Goal: Information Seeking & Learning: Learn about a topic

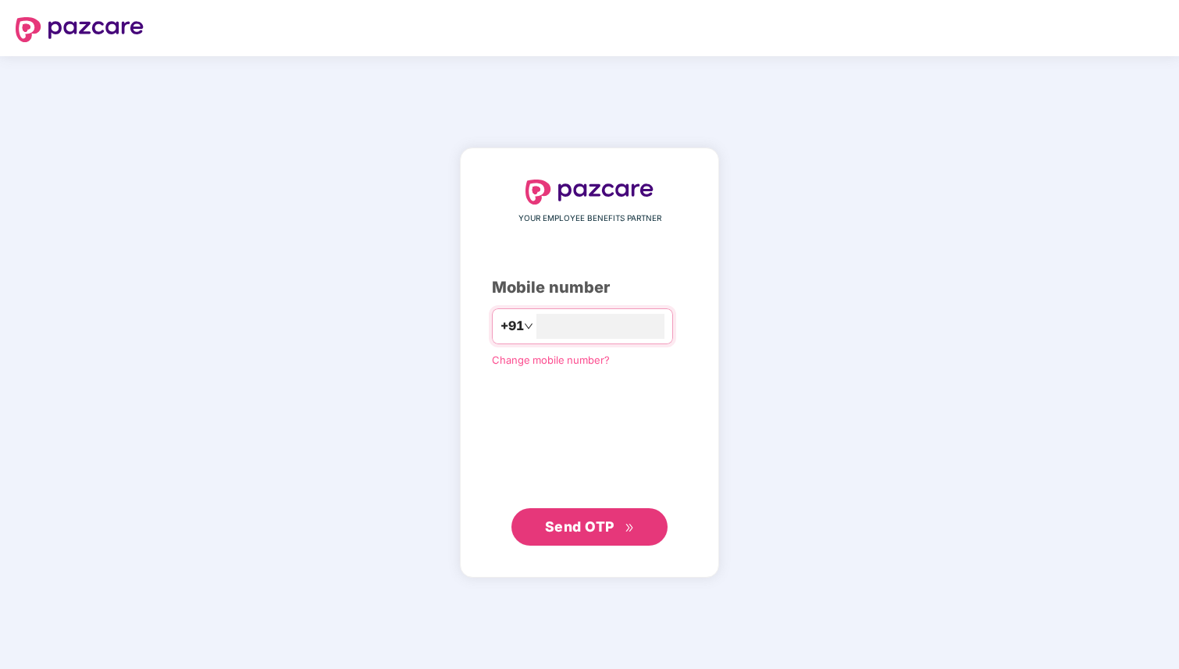
type input "**********"
click at [592, 517] on span "Send OTP" at bounding box center [590, 527] width 90 height 22
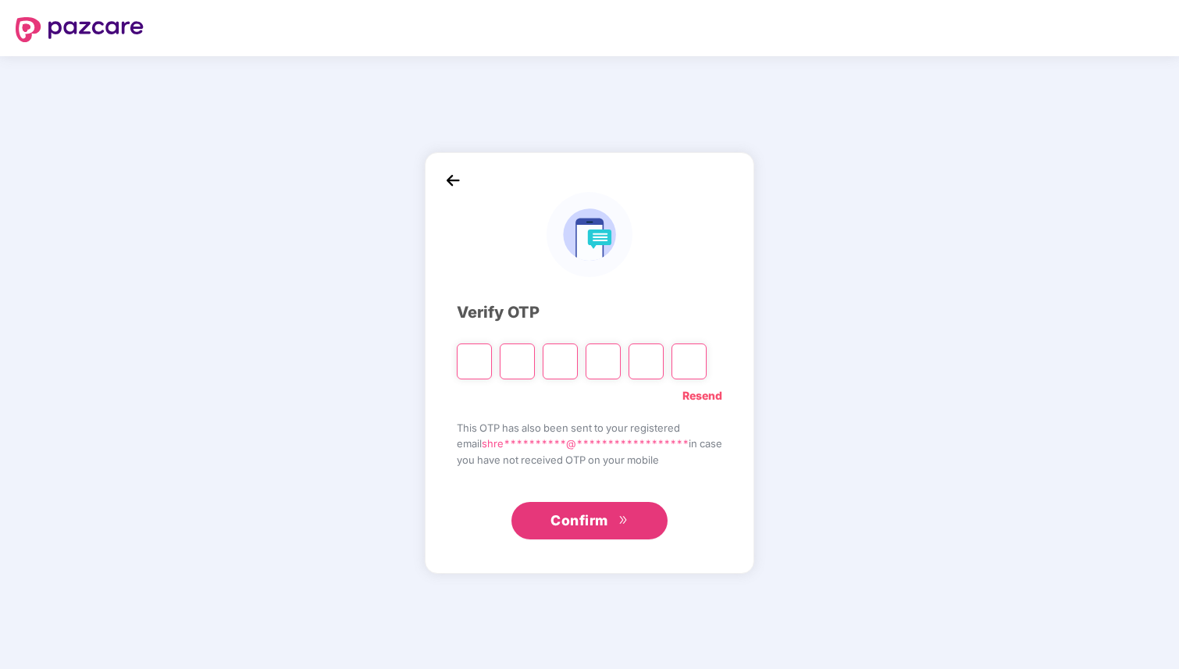
type input "*"
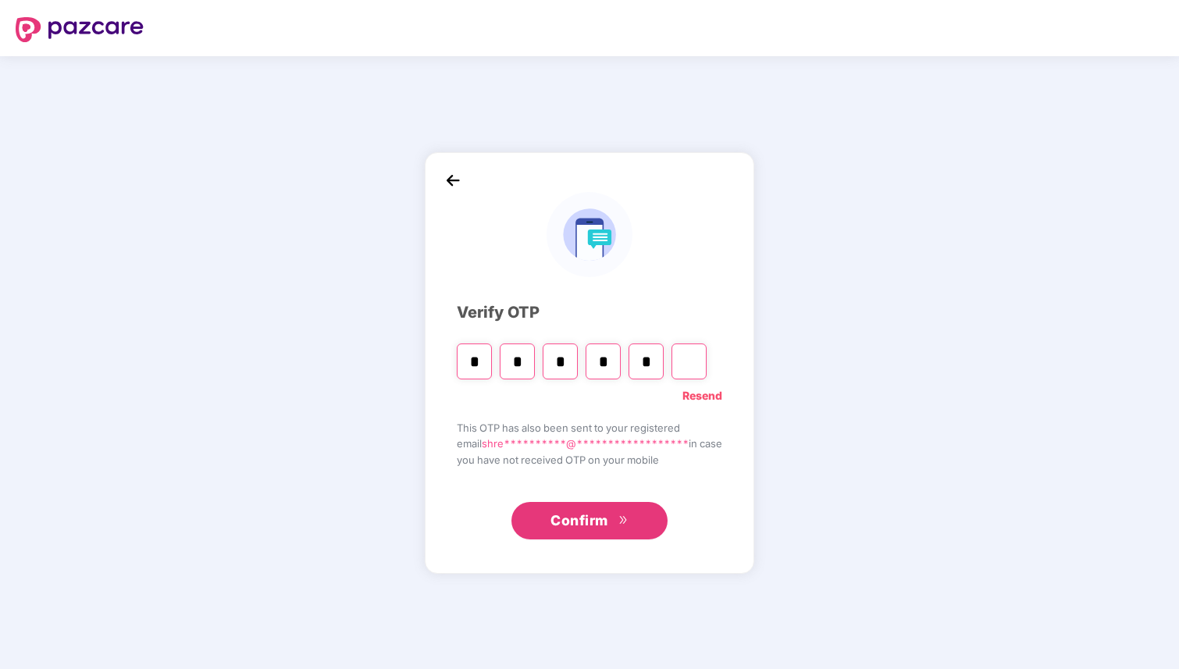
type input "*"
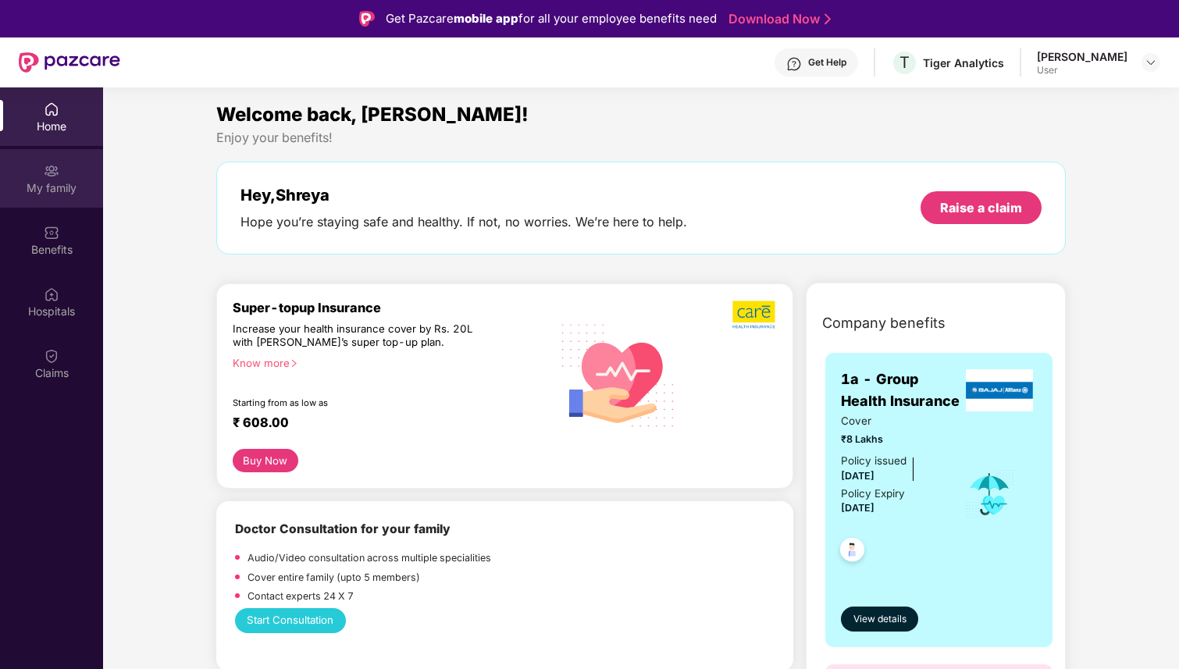
click at [52, 187] on div "My family" at bounding box center [51, 188] width 103 height 16
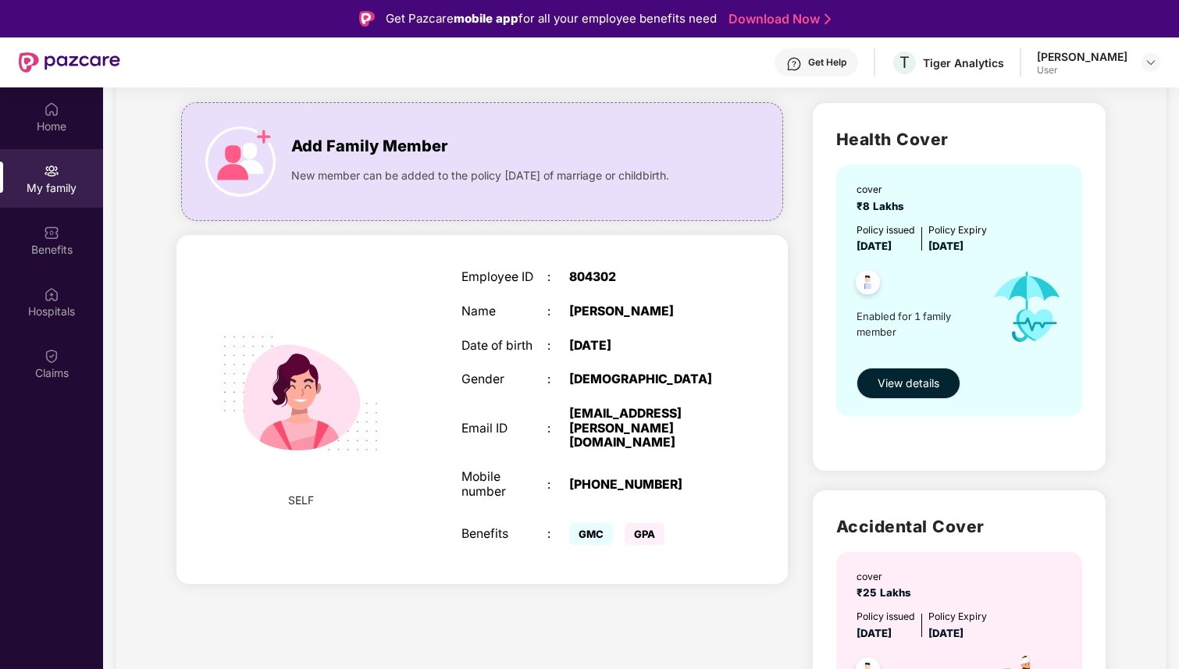
scroll to position [94, 0]
click at [936, 382] on span "View details" at bounding box center [908, 383] width 62 height 17
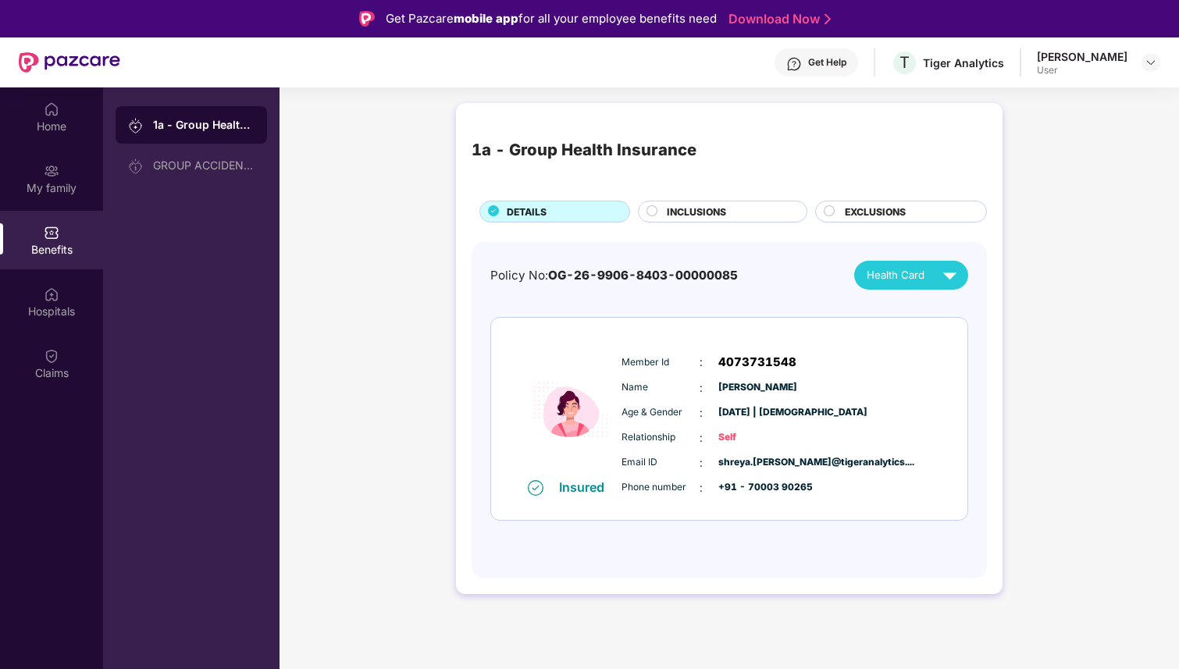
click at [269, 223] on div "1a - Group Health Insurance GROUP ACCIDENTAL INSURANCE" at bounding box center [191, 421] width 176 height 669
click at [1083, 57] on div "Shreya Kanodia" at bounding box center [1081, 56] width 91 height 15
click at [1150, 58] on img at bounding box center [1150, 62] width 12 height 12
click at [276, 218] on div "1a - Group Health Insurance GROUP ACCIDENTAL INSURANCE" at bounding box center [191, 421] width 176 height 669
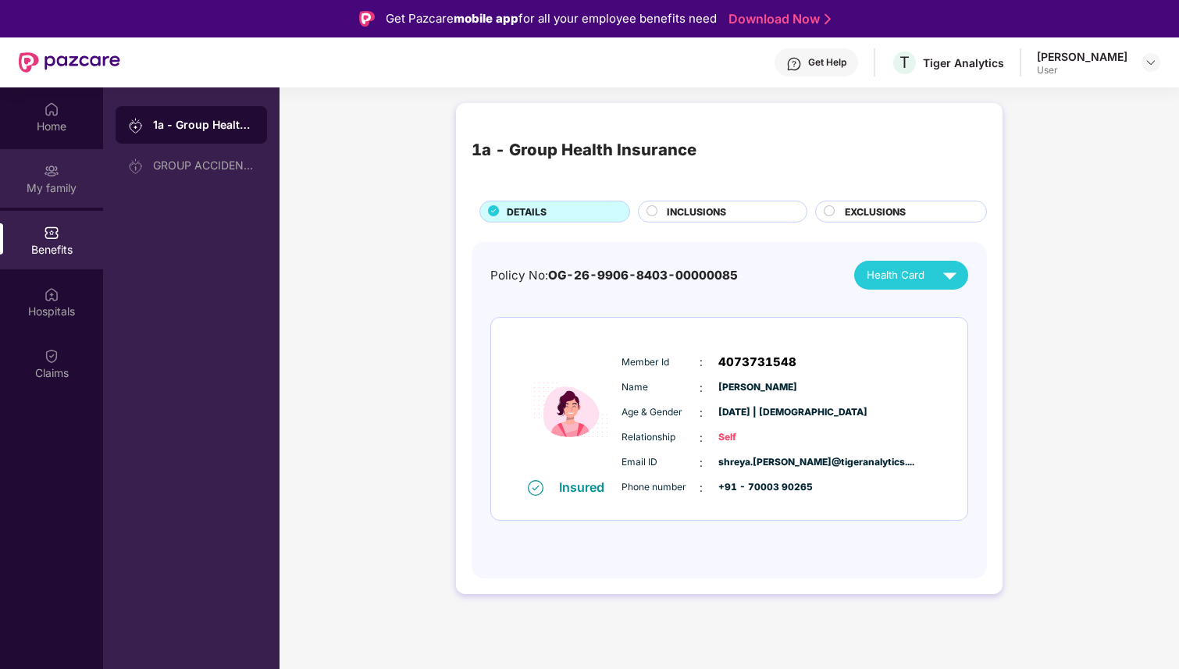
click at [54, 175] on img at bounding box center [52, 171] width 16 height 16
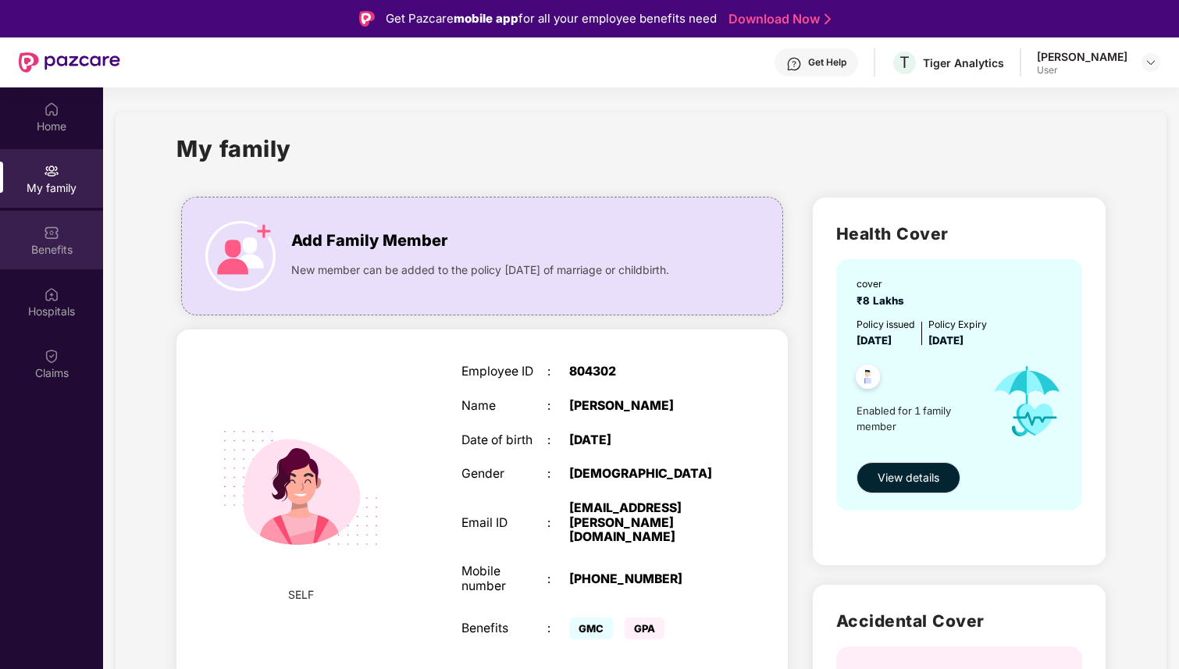
click at [30, 229] on div "Benefits" at bounding box center [51, 240] width 103 height 59
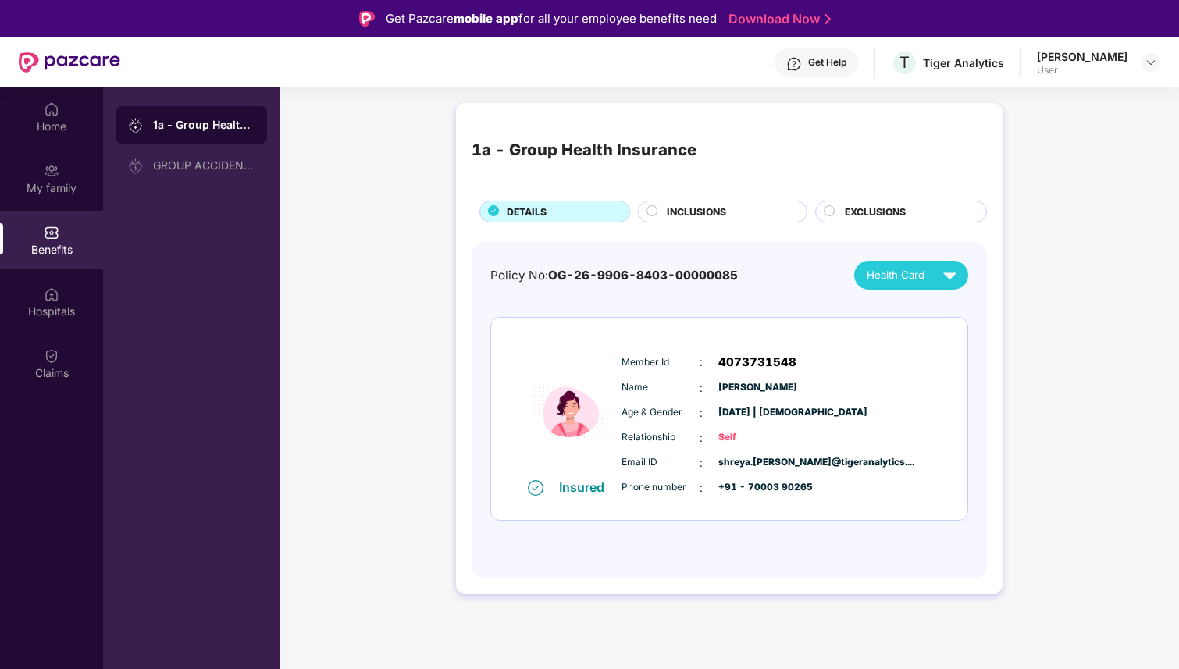
click at [735, 212] on div "INCLUSIONS" at bounding box center [729, 212] width 140 height 17
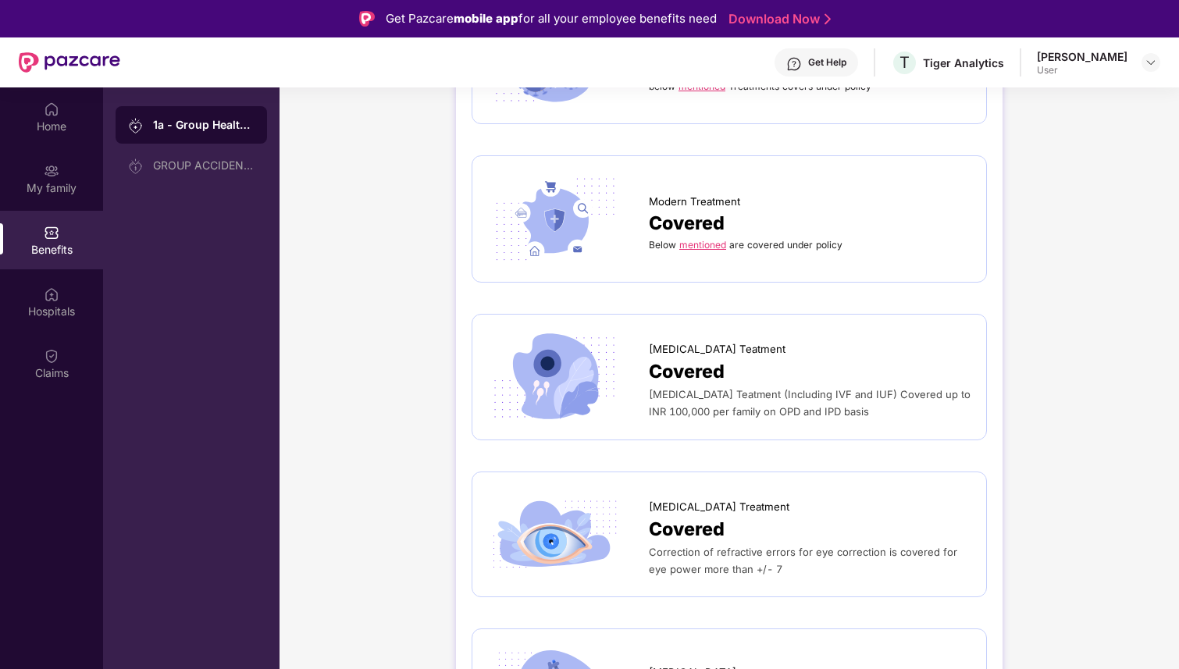
scroll to position [3824, 0]
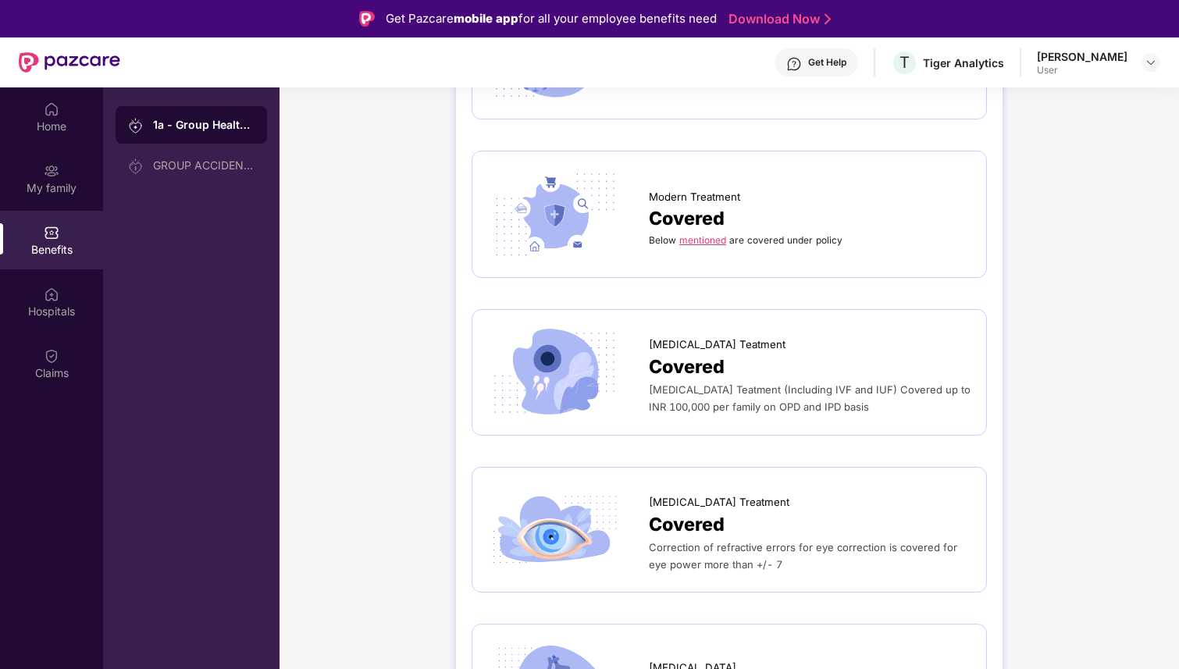
click at [679, 539] on div "Correction of refractive errors for eye correction is covered for eye power mor…" at bounding box center [810, 556] width 322 height 34
click at [673, 510] on span "Covered" at bounding box center [687, 524] width 76 height 29
click at [564, 521] on img at bounding box center [555, 530] width 134 height 94
click at [712, 541] on span "Correction of refractive errors for eye correction is covered for eye power mor…" at bounding box center [803, 556] width 308 height 30
drag, startPoint x: 780, startPoint y: 548, endPoint x: 655, endPoint y: 548, distance: 124.9
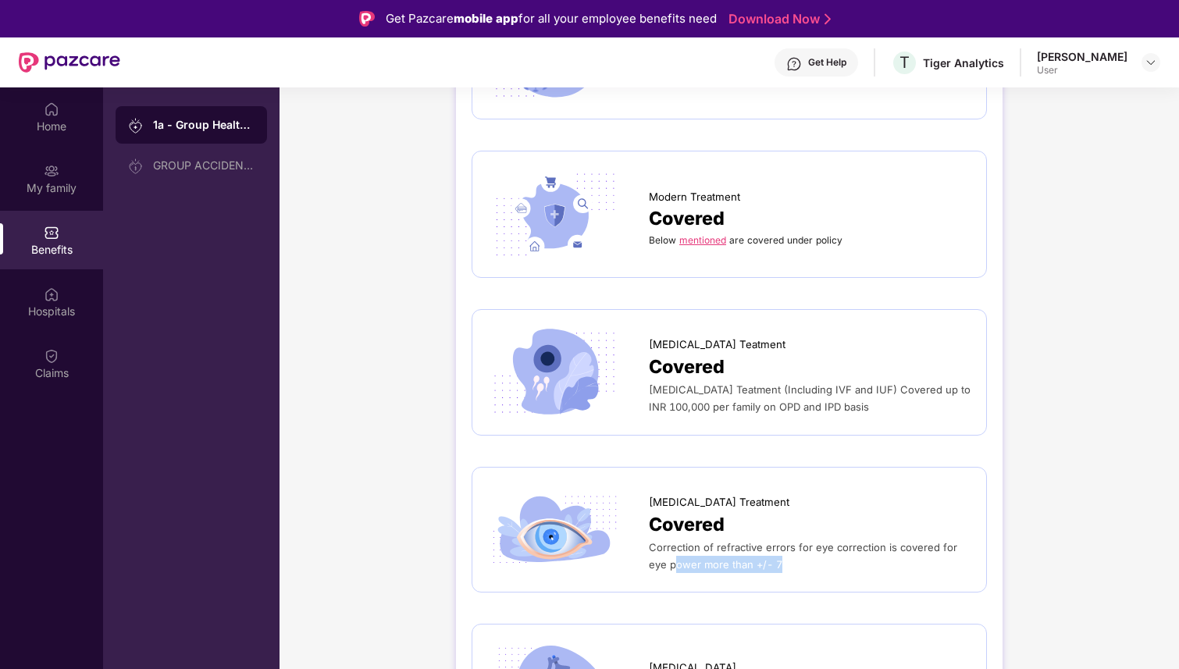
click at [655, 548] on div "Correction of refractive errors for eye correction is covered for eye power mor…" at bounding box center [810, 556] width 322 height 34
click at [655, 548] on span "Correction of refractive errors for eye correction is covered for eye power mor…" at bounding box center [803, 556] width 308 height 30
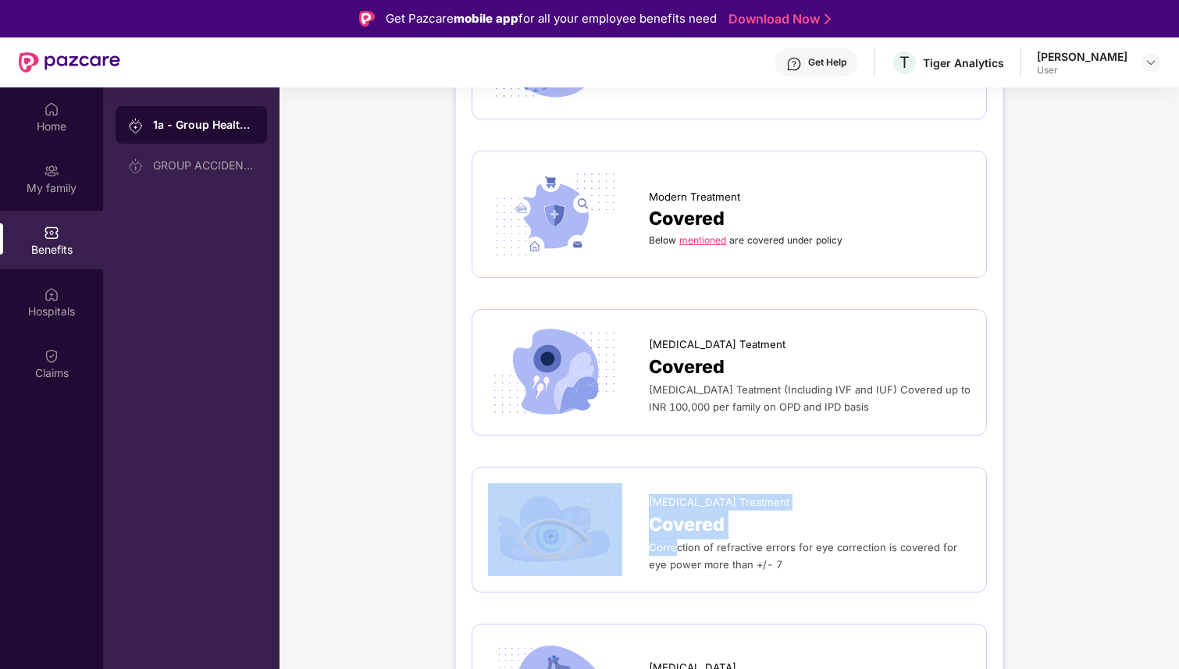
drag, startPoint x: 647, startPoint y: 502, endPoint x: 673, endPoint y: 530, distance: 38.1
click at [673, 530] on div "Lasik Treatment Covered Correction of refractive errors for eye correction is c…" at bounding box center [729, 530] width 482 height 94
click at [716, 544] on span "Correction of refractive errors for eye correction is covered for eye power mor…" at bounding box center [803, 556] width 308 height 30
drag, startPoint x: 780, startPoint y: 566, endPoint x: 637, endPoint y: 490, distance: 161.7
click at [637, 490] on div "Lasik Treatment Covered Correction of refractive errors for eye correction is c…" at bounding box center [728, 530] width 515 height 126
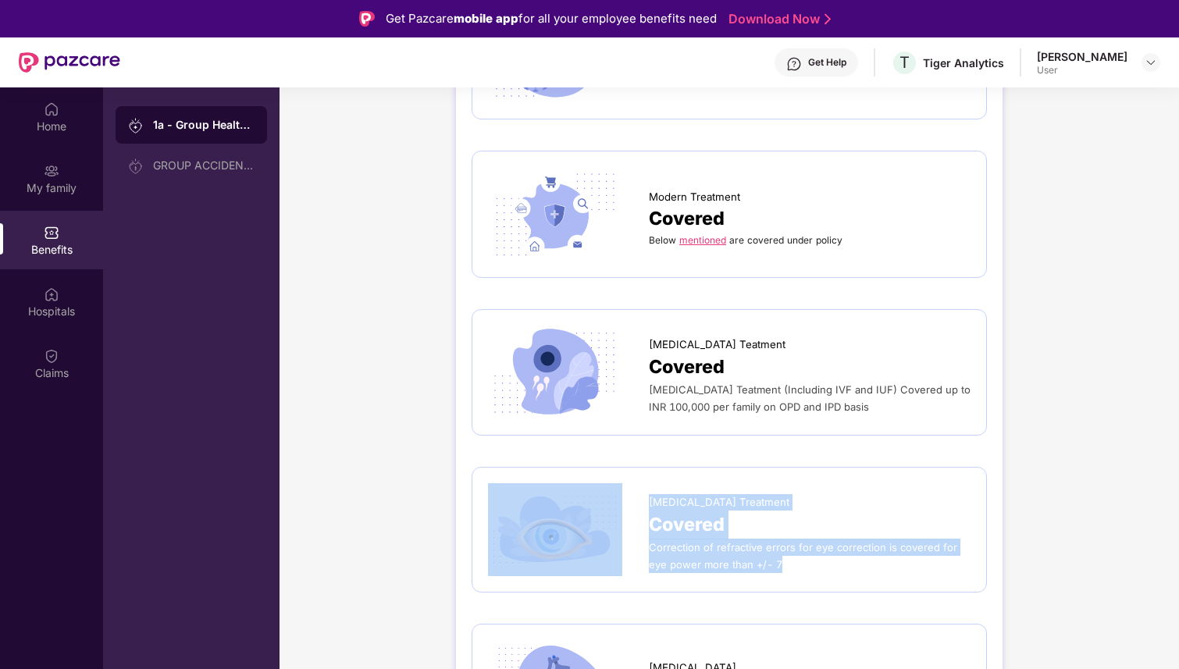
click at [640, 490] on div at bounding box center [568, 530] width 161 height 94
drag, startPoint x: 642, startPoint y: 490, endPoint x: 752, endPoint y: 560, distance: 131.2
click at [752, 560] on div "Lasik Treatment Covered Correction of refractive errors for eye correction is c…" at bounding box center [728, 530] width 515 height 126
click at [760, 541] on span "Correction of refractive errors for eye correction is covered for eye power mor…" at bounding box center [803, 556] width 308 height 30
drag, startPoint x: 761, startPoint y: 537, endPoint x: 641, endPoint y: 491, distance: 128.7
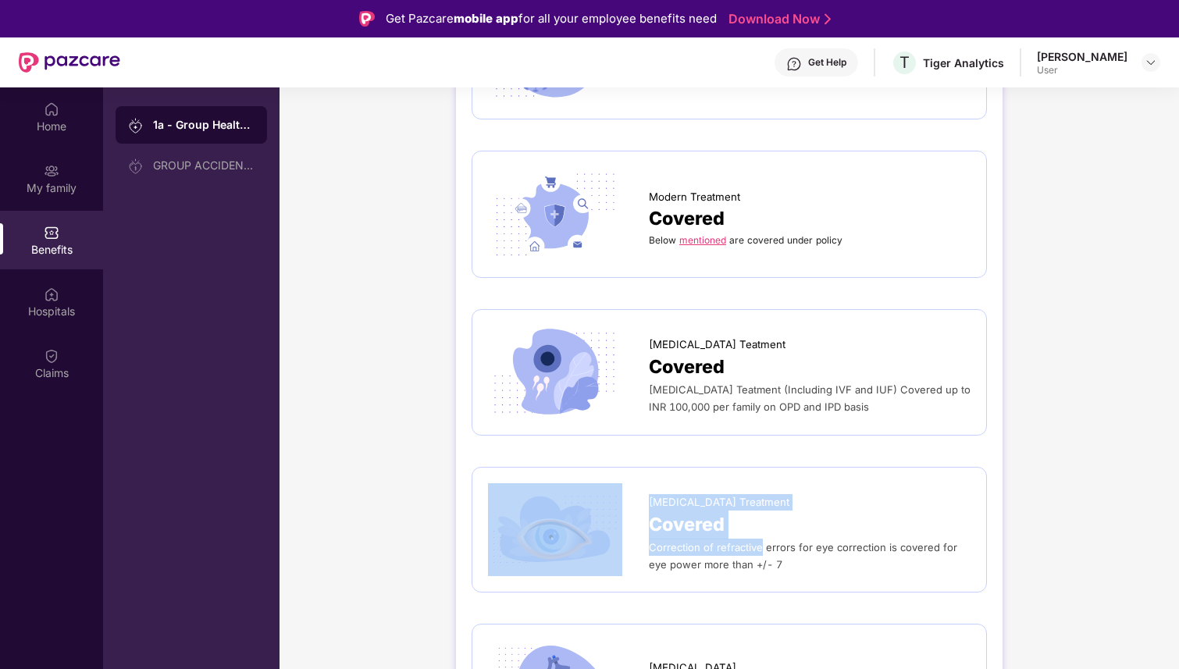
click at [640, 491] on div "Lasik Treatment Covered Correction of refractive errors for eye correction is c…" at bounding box center [729, 530] width 482 height 94
click at [654, 494] on span "Lasik Treatment" at bounding box center [719, 502] width 140 height 16
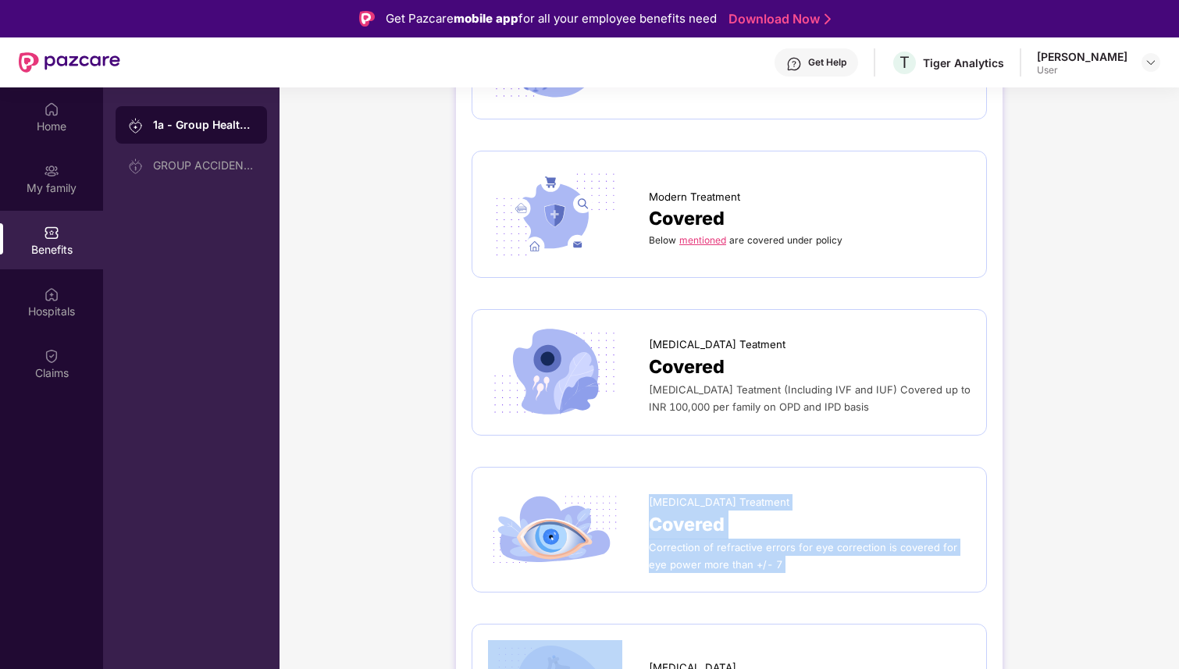
drag, startPoint x: 654, startPoint y: 491, endPoint x: 764, endPoint y: 554, distance: 126.9
click at [764, 554] on div "Lasik Treatment Covered Correction of refractive errors for eye correction is c…" at bounding box center [810, 529] width 322 height 87
click at [41, 319] on div "Hospitals" at bounding box center [51, 301] width 103 height 59
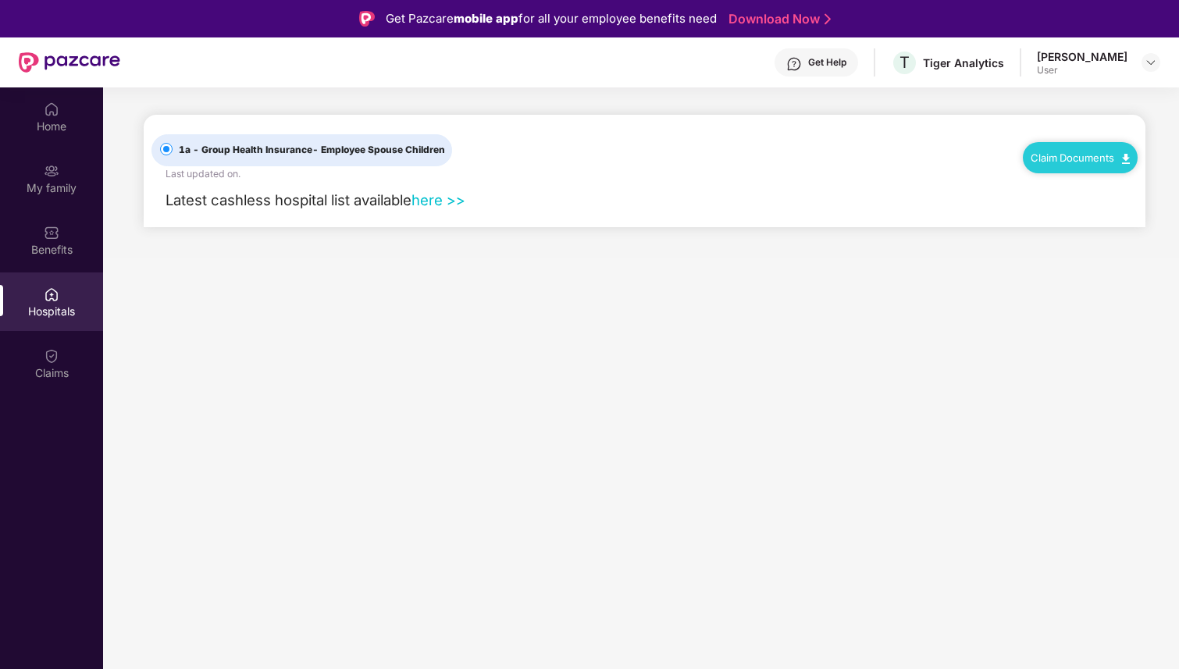
click at [446, 201] on link "here >>" at bounding box center [438, 199] width 54 height 17
click at [462, 194] on link "here >>" at bounding box center [438, 199] width 54 height 17
